Goal: Information Seeking & Learning: Check status

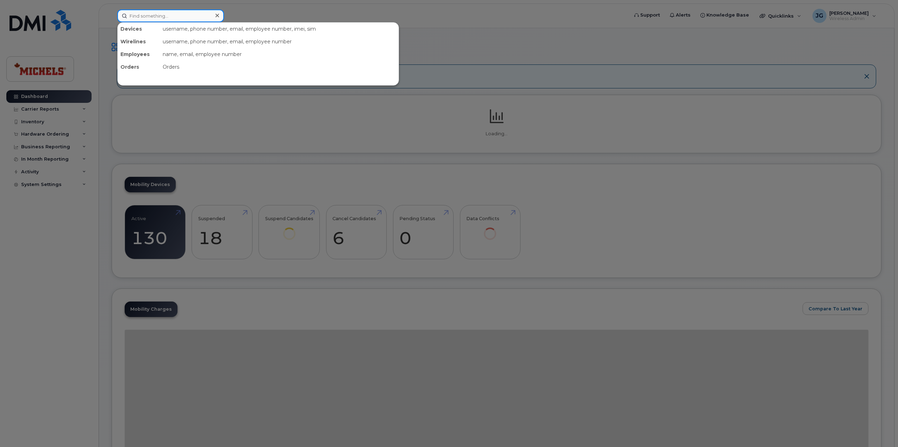
click at [185, 16] on input at bounding box center [170, 16] width 107 height 13
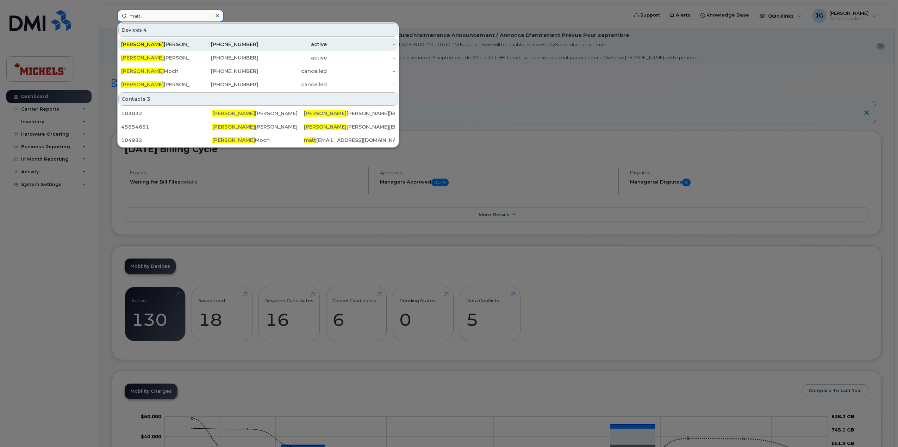
type input "matt"
click at [168, 46] on div "Matt Mitchell" at bounding box center [155, 44] width 69 height 7
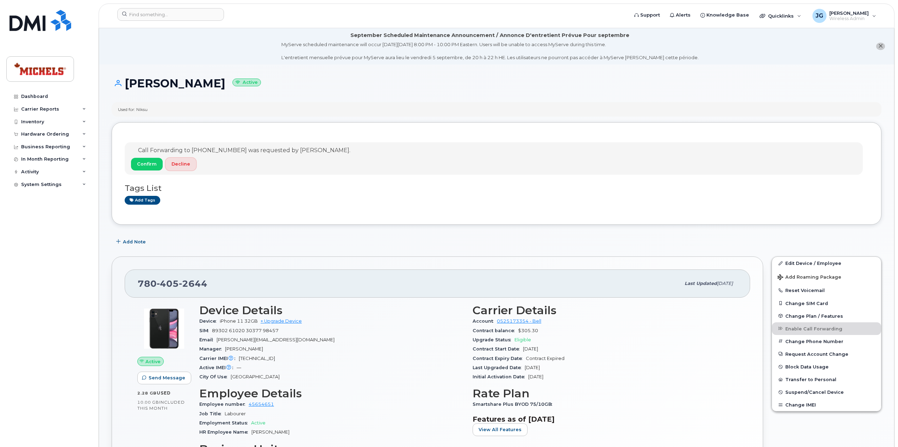
click at [179, 167] on span "Decline" at bounding box center [181, 164] width 19 height 7
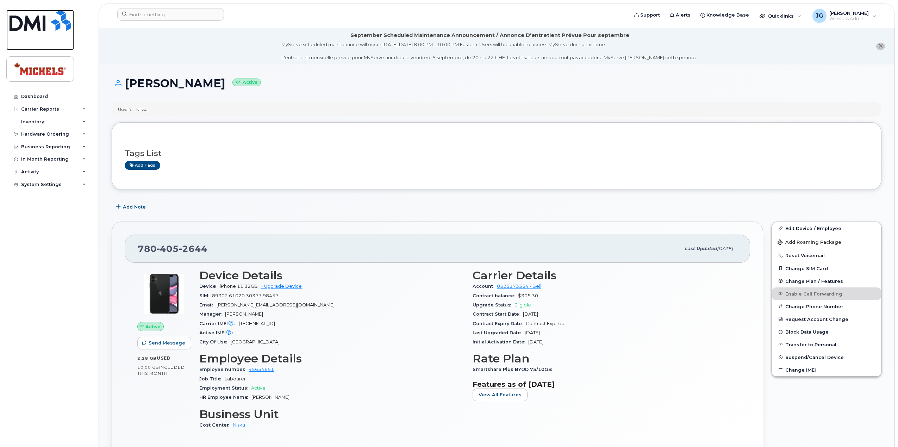
click at [39, 26] on img at bounding box center [41, 20] width 62 height 21
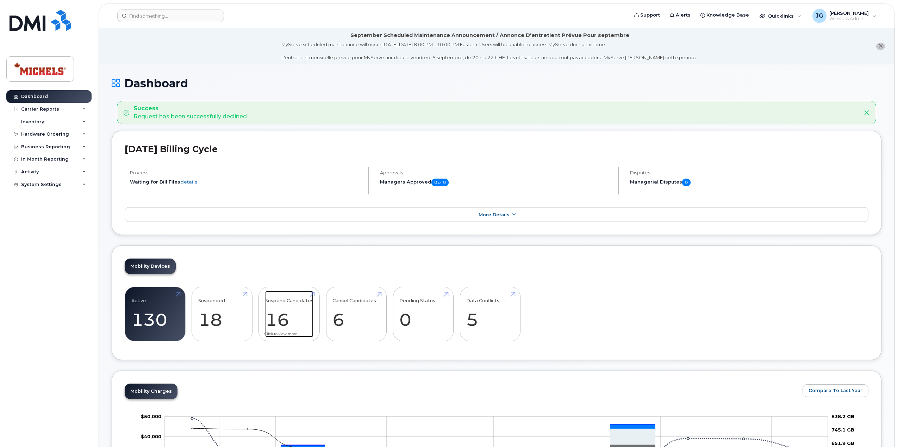
click at [296, 317] on link "Suspend Candidates 16" at bounding box center [289, 314] width 48 height 46
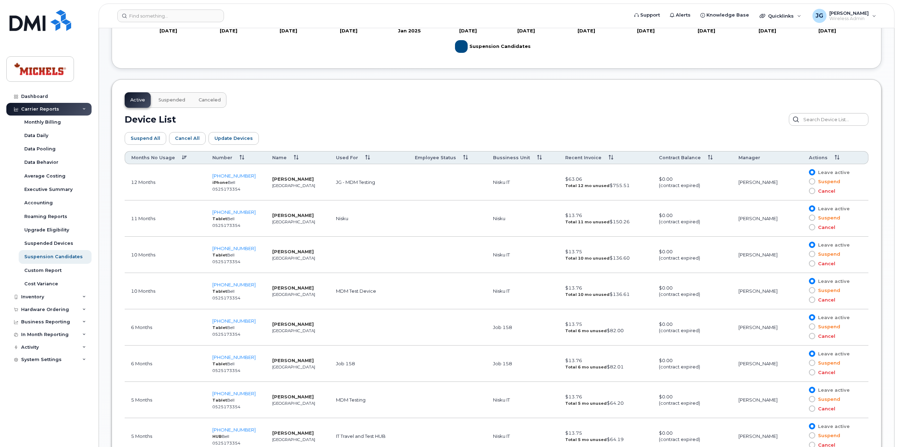
scroll to position [317, 0]
click at [190, 19] on input at bounding box center [170, 16] width 107 height 13
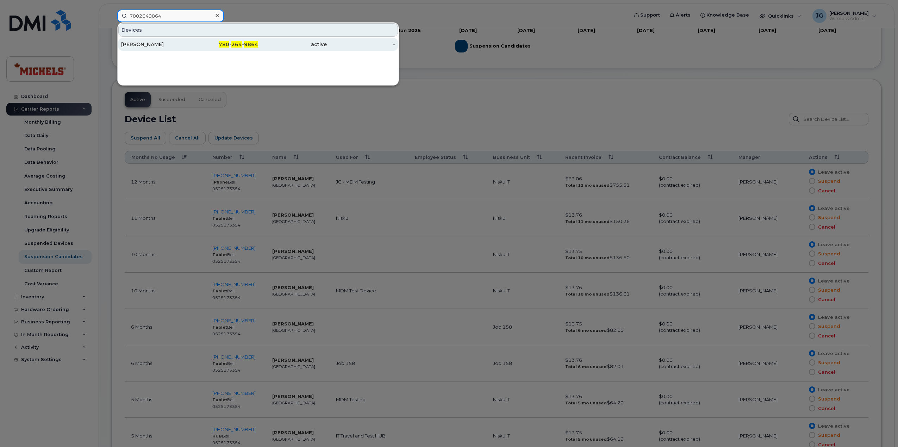
type input "7802649864"
click at [149, 45] on div "[PERSON_NAME]" at bounding box center [155, 44] width 69 height 7
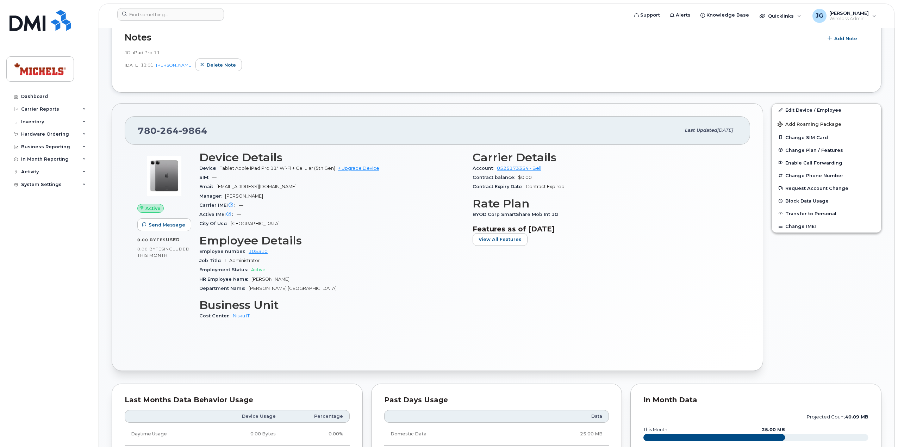
scroll to position [271, 0]
click at [184, 17] on input at bounding box center [170, 14] width 107 height 13
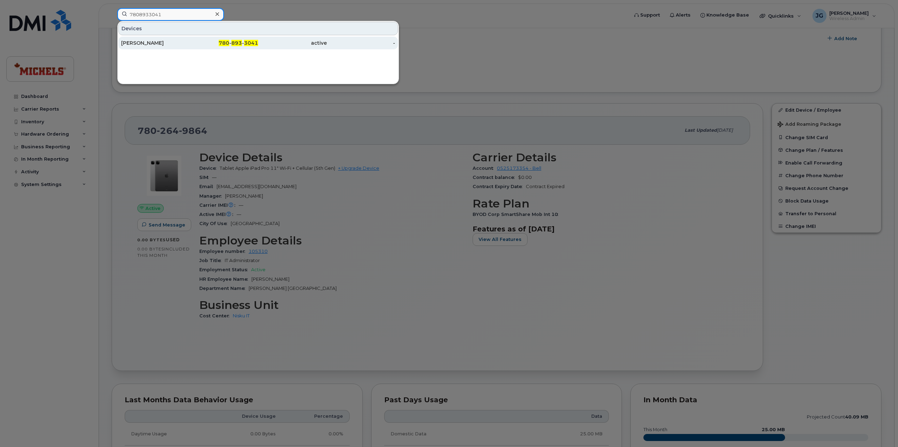
type input "7808933041"
click at [171, 46] on div "[PERSON_NAME]" at bounding box center [155, 42] width 69 height 7
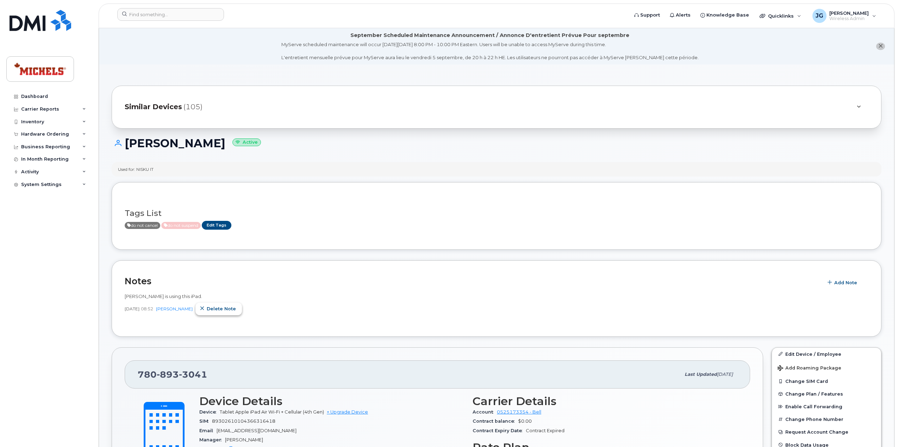
click at [227, 308] on span "Delete note" at bounding box center [221, 308] width 29 height 7
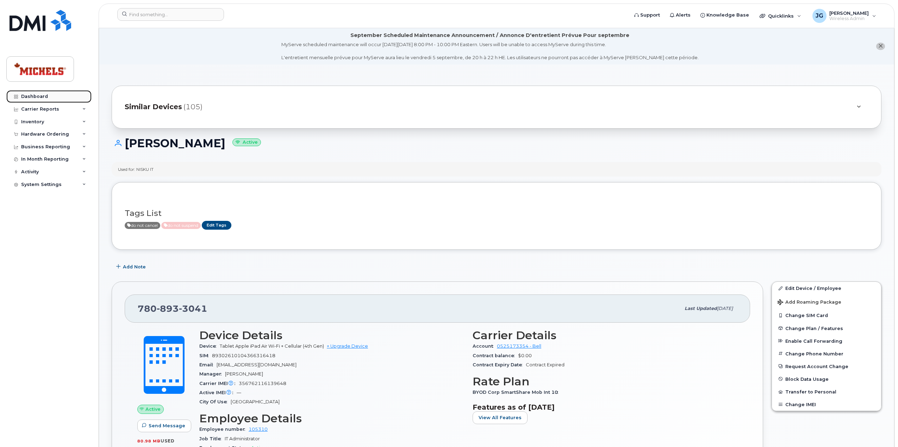
click at [29, 94] on div "Dashboard" at bounding box center [34, 97] width 27 height 6
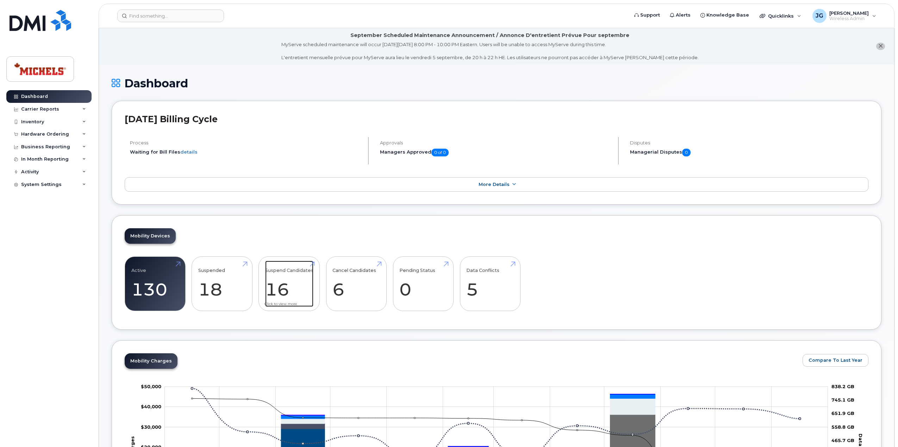
click at [293, 295] on link "Suspend Candidates 16" at bounding box center [289, 284] width 48 height 46
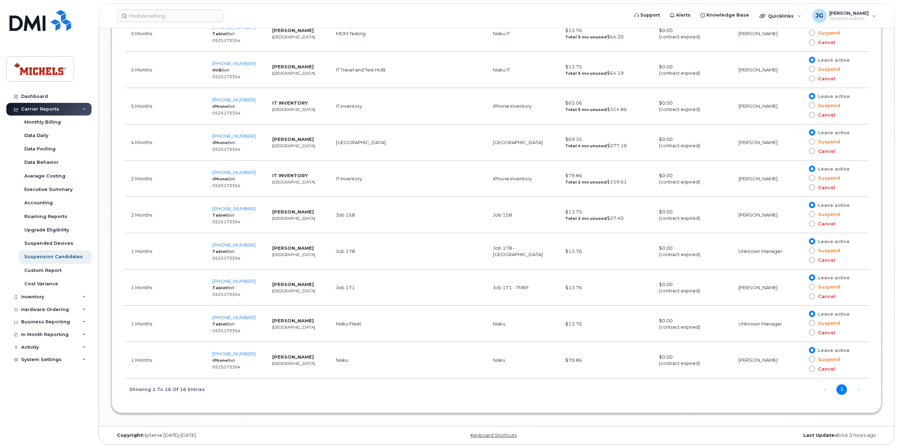
scroll to position [684, 0]
click at [40, 24] on img at bounding box center [41, 20] width 62 height 21
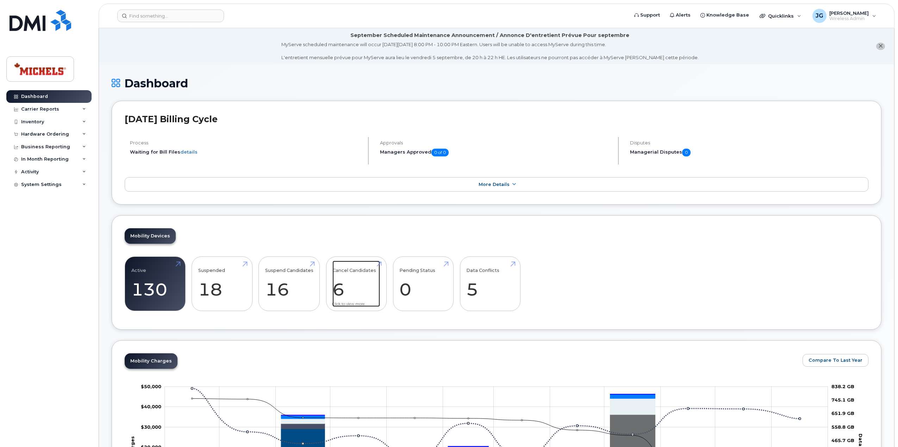
click at [339, 290] on link "Cancel Candidates 6" at bounding box center [357, 284] width 48 height 46
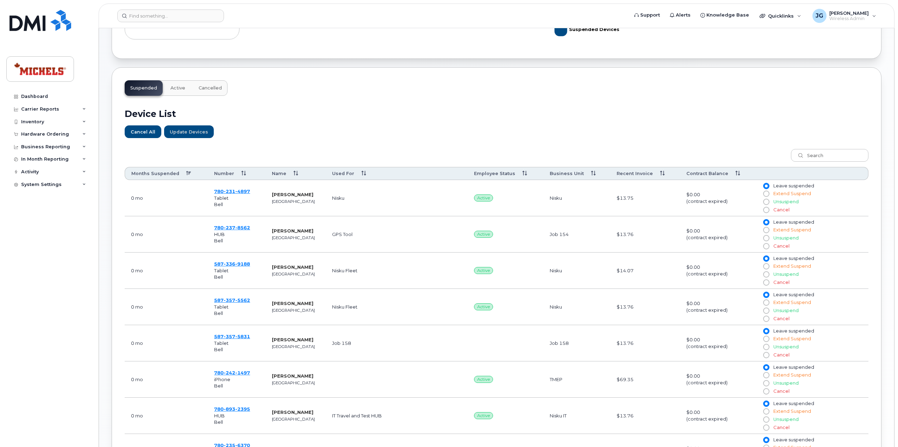
scroll to position [176, 0]
click at [184, 171] on th "Months Suspended" at bounding box center [166, 173] width 83 height 13
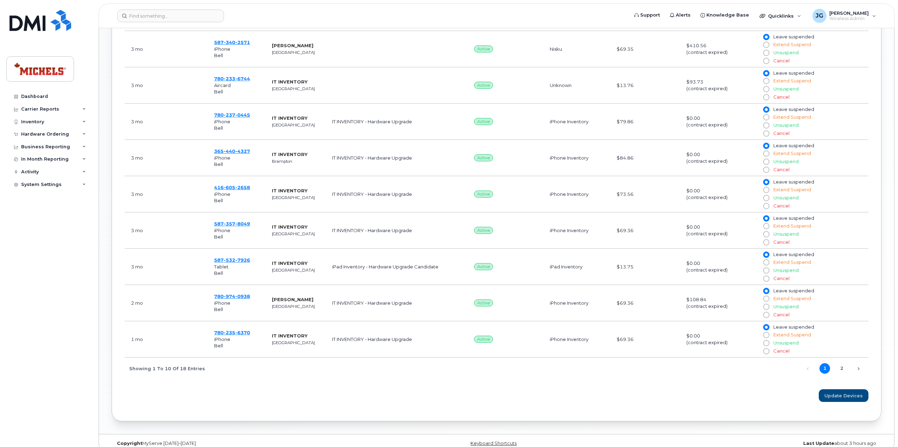
scroll to position [371, 0]
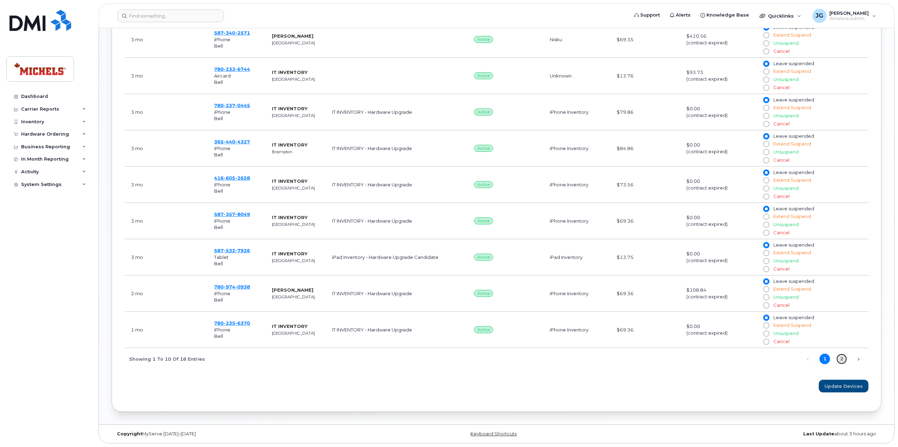
click at [845, 358] on link "2" at bounding box center [842, 359] width 11 height 11
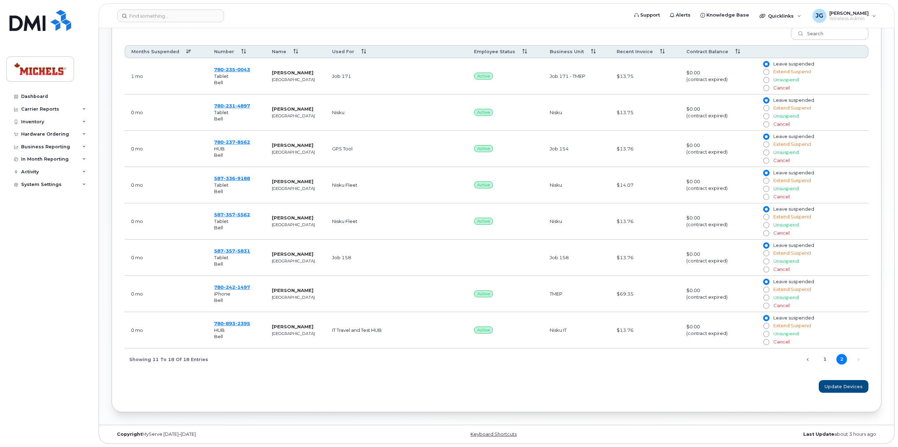
scroll to position [298, 0]
click at [39, 24] on img at bounding box center [41, 20] width 62 height 21
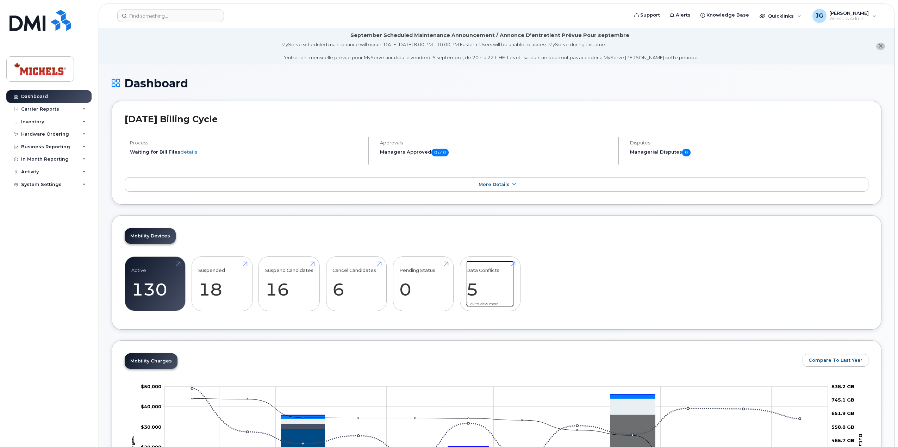
click at [492, 289] on link "Data Conflicts 5" at bounding box center [490, 284] width 48 height 46
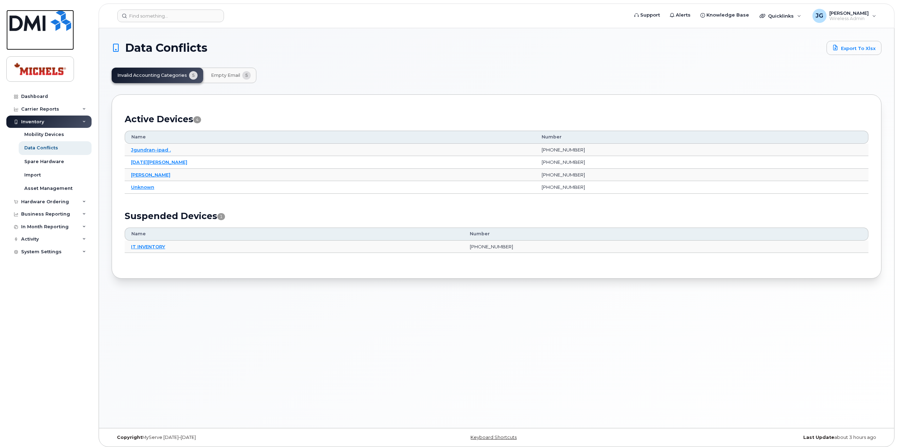
click at [24, 26] on img at bounding box center [41, 20] width 62 height 21
